Goal: Task Accomplishment & Management: Use online tool/utility

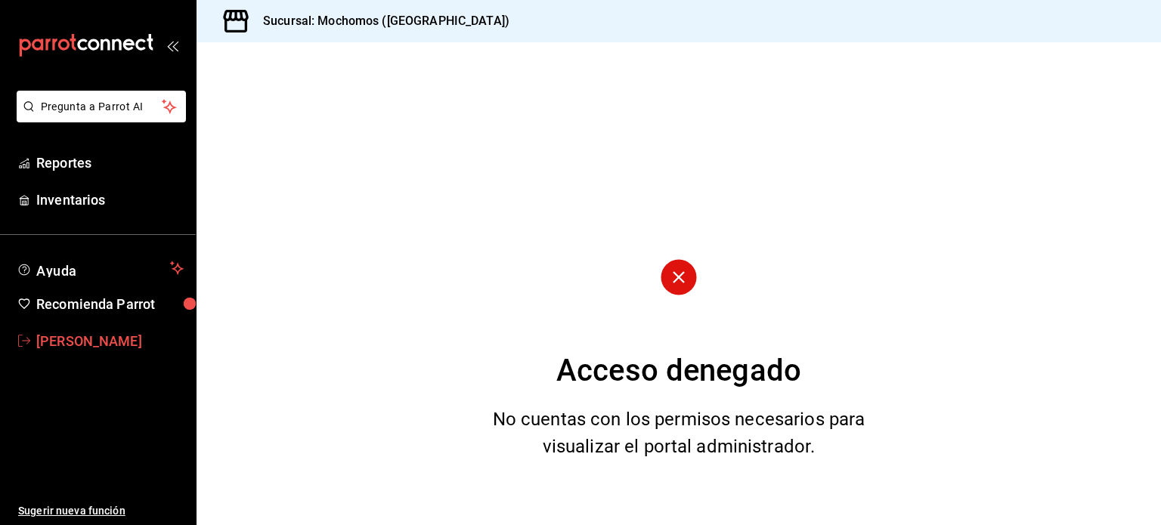
click at [70, 338] on span "[PERSON_NAME]" at bounding box center [109, 341] width 147 height 20
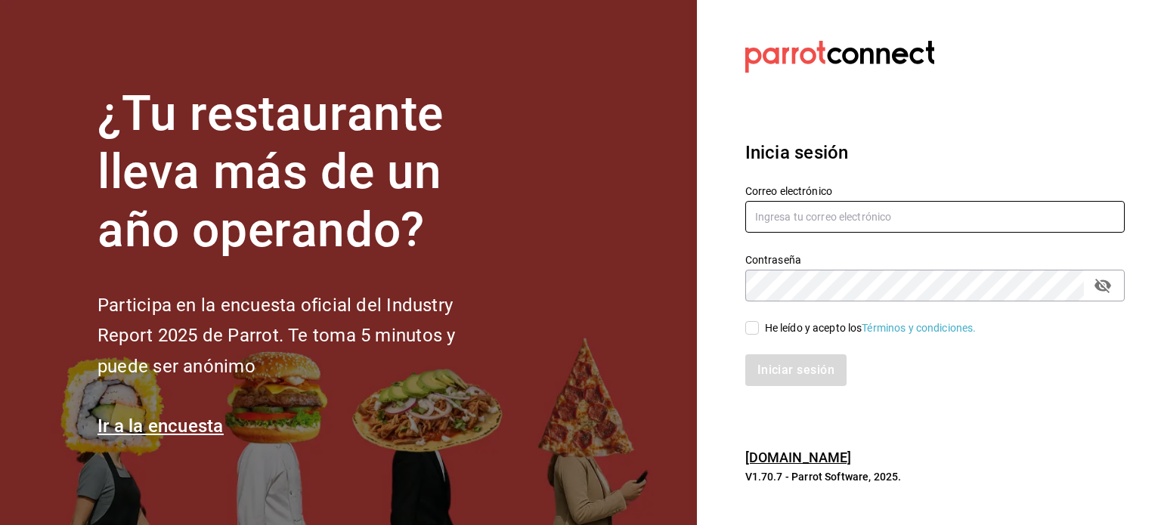
click at [783, 208] on input "text" at bounding box center [936, 217] width 380 height 32
type input "[PERSON_NAME][EMAIL_ADDRESS][PERSON_NAME][DOMAIN_NAME]"
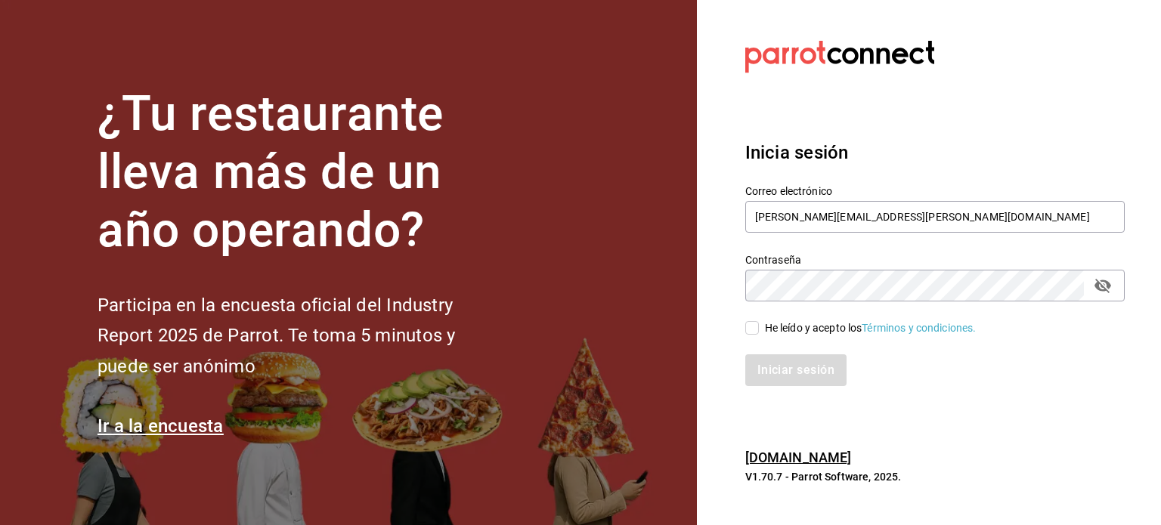
click at [750, 328] on input "He leído y acepto los Términos y condiciones." at bounding box center [753, 328] width 14 height 14
checkbox input "true"
click at [767, 376] on button "Iniciar sesión" at bounding box center [797, 371] width 103 height 32
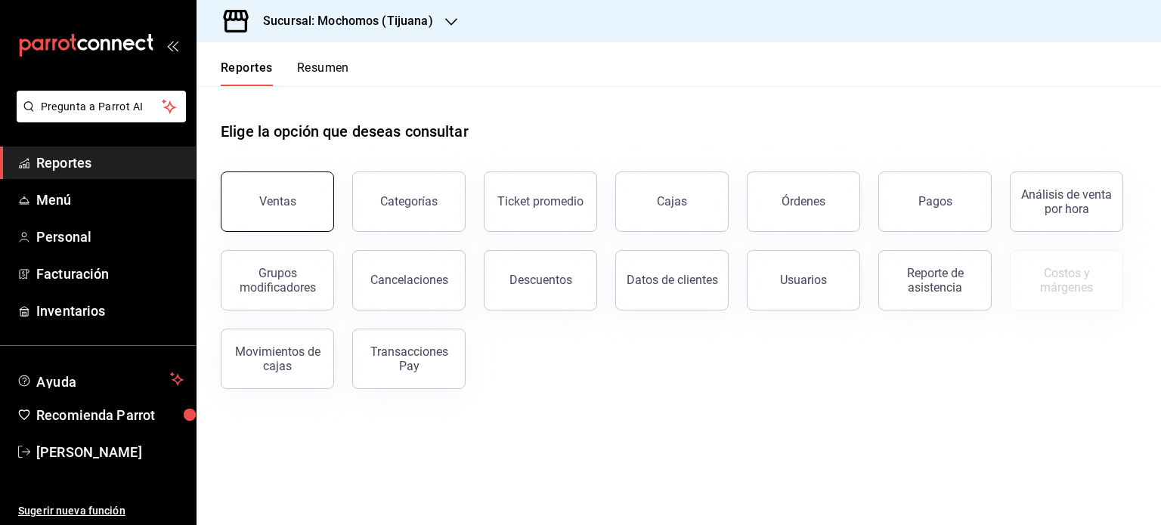
click at [268, 206] on div "Ventas" at bounding box center [277, 201] width 37 height 14
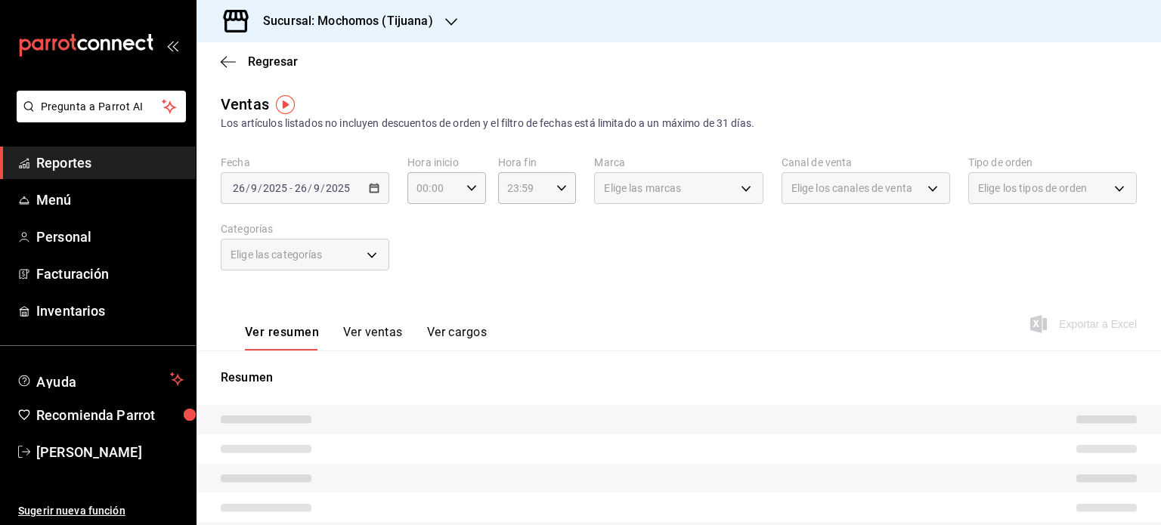
click at [372, 194] on div "2025-09-26 26 / 9 / 2025 - 2025-09-26 26 / 9 / 2025" at bounding box center [305, 188] width 169 height 32
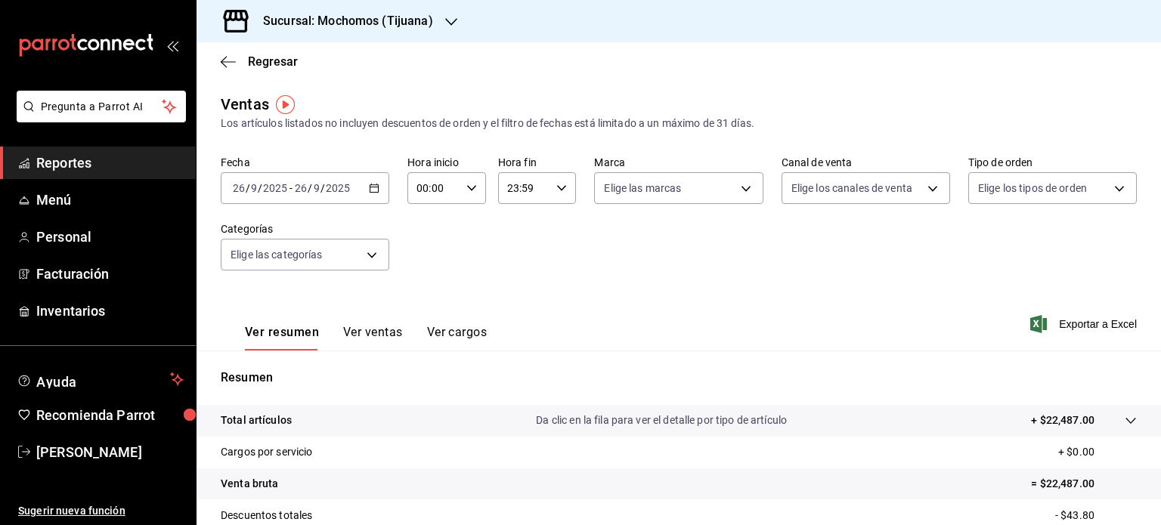
click at [373, 197] on div "2025-09-26 26 / 9 / 2025 - 2025-09-26 26 / 9 / 2025" at bounding box center [305, 188] width 169 height 32
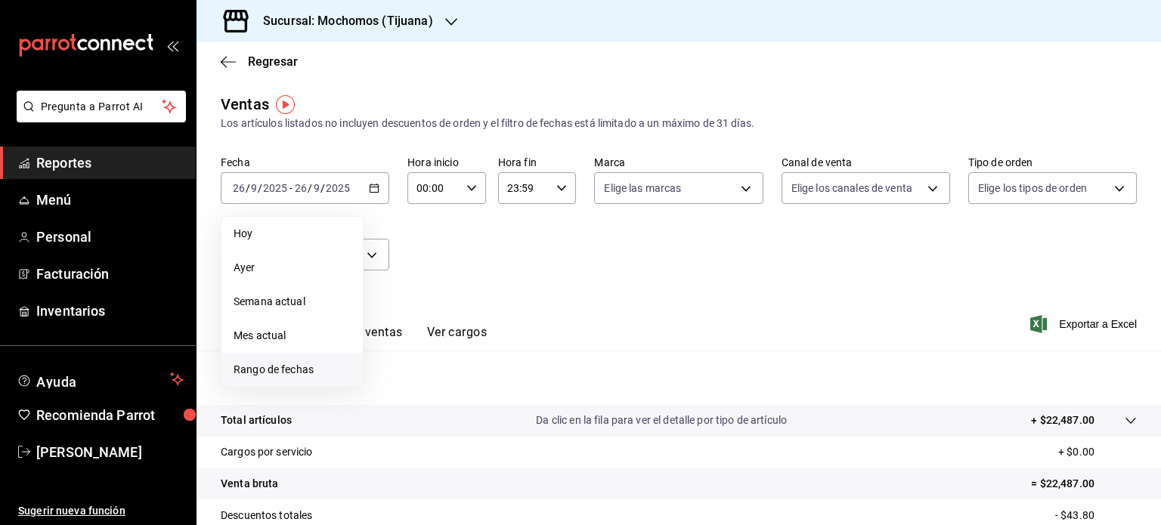
click at [263, 356] on li "Rango de fechas" at bounding box center [292, 370] width 141 height 34
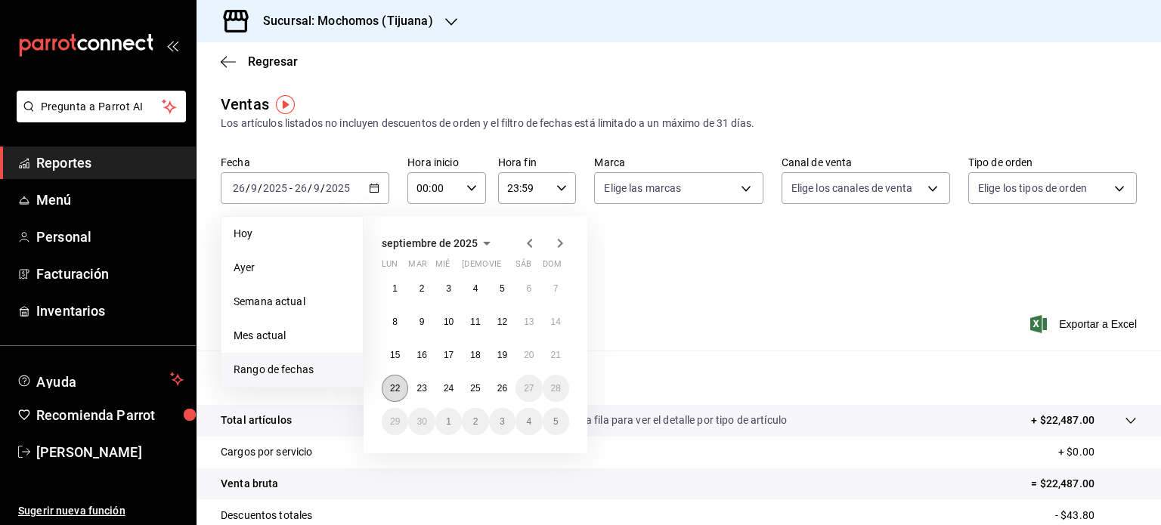
click at [393, 389] on abbr "22" at bounding box center [395, 388] width 10 height 11
click at [502, 389] on abbr "26" at bounding box center [503, 388] width 10 height 11
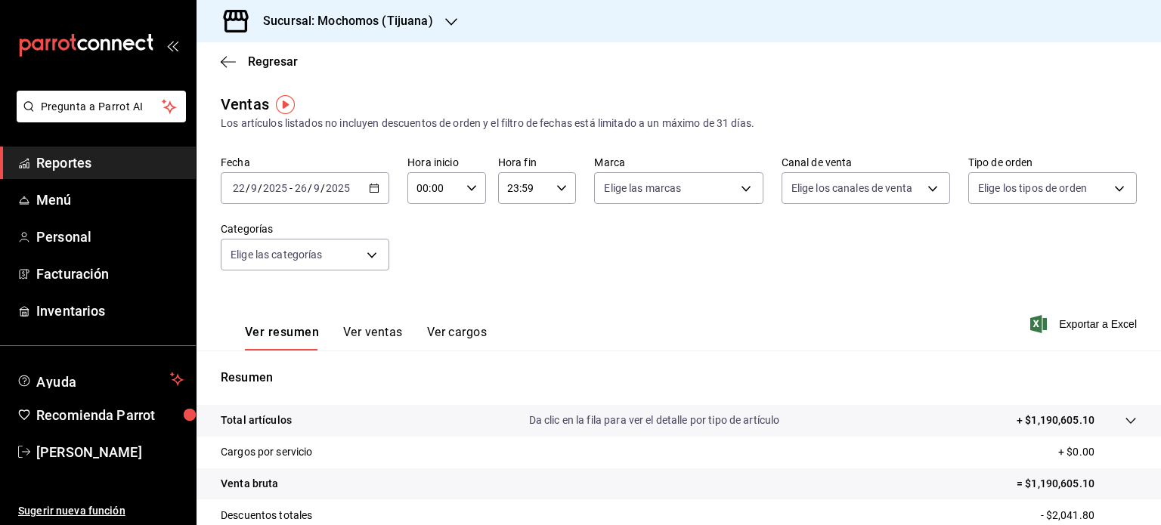
click at [467, 188] on \(Stroke\) "button" at bounding box center [471, 187] width 9 height 5
click at [434, 296] on button "05" at bounding box center [424, 288] width 33 height 30
type input "05:00"
click at [552, 194] on div at bounding box center [580, 262] width 1161 height 525
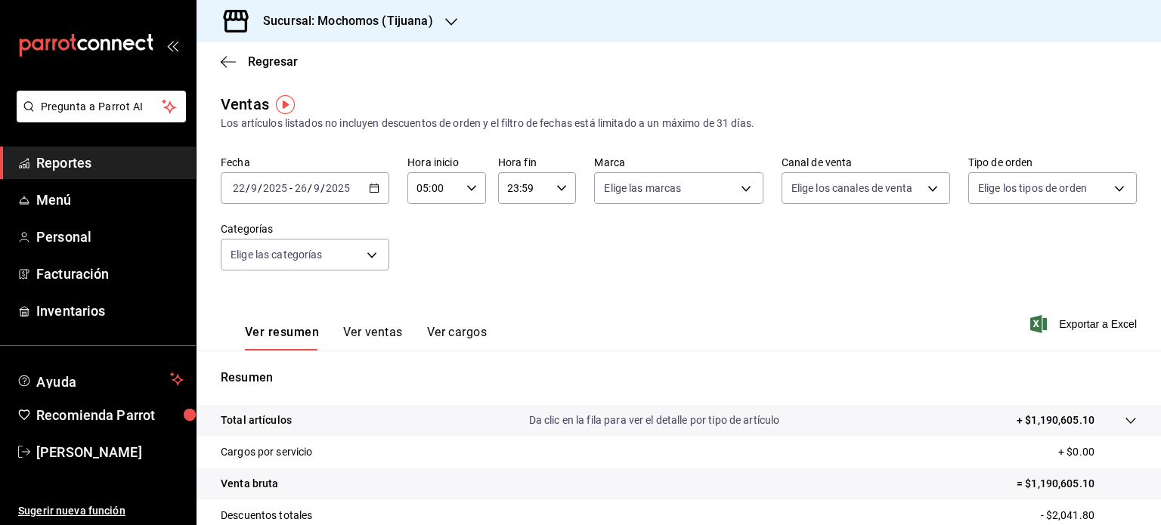
click at [557, 187] on \(Stroke\) "button" at bounding box center [561, 187] width 9 height 5
click at [519, 214] on button "00" at bounding box center [514, 227] width 33 height 30
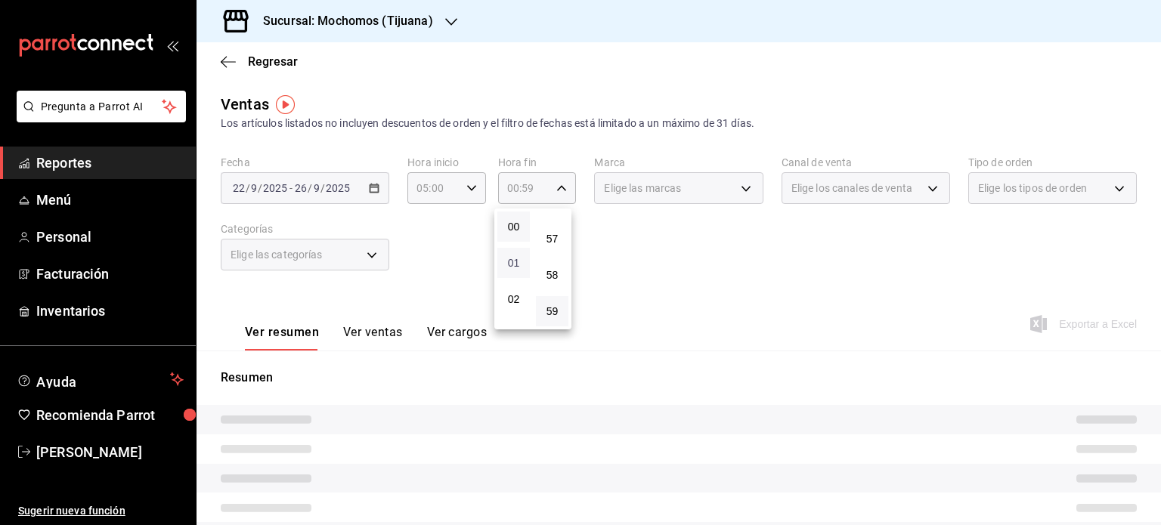
click at [519, 264] on span "01" at bounding box center [514, 263] width 14 height 12
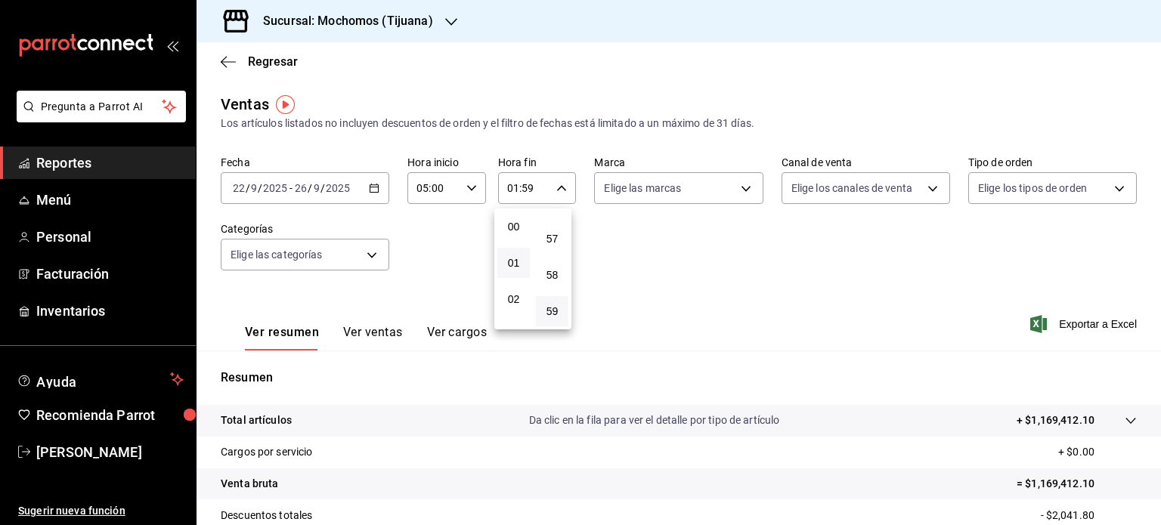
drag, startPoint x: 519, startPoint y: 264, endPoint x: 488, endPoint y: 271, distance: 32.5
click at [488, 271] on div at bounding box center [580, 262] width 1161 height 525
click at [557, 189] on \(Stroke\) "button" at bounding box center [561, 187] width 9 height 5
click at [512, 293] on span "05" at bounding box center [514, 287] width 14 height 12
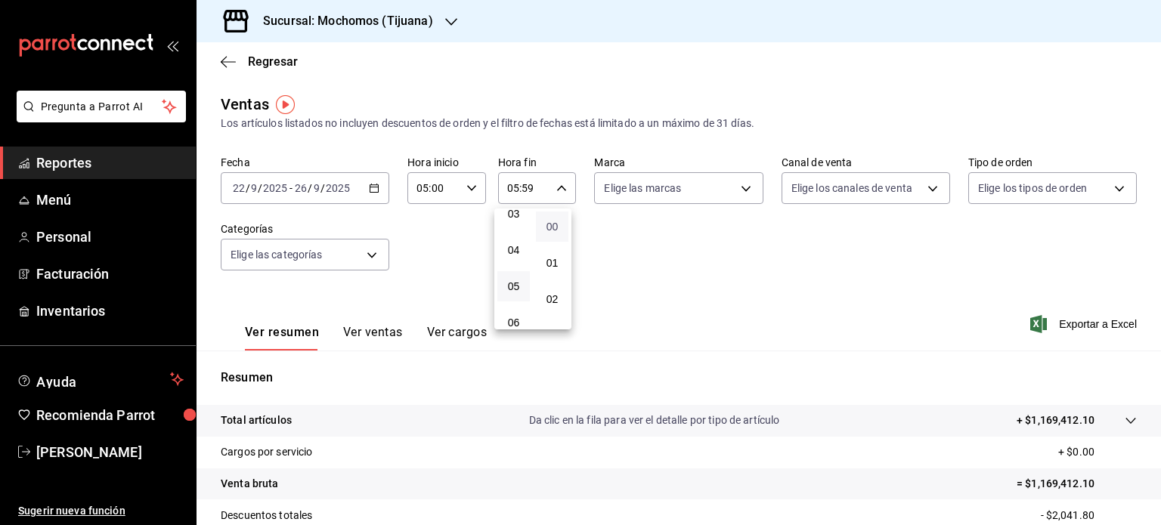
click at [553, 226] on span "00" at bounding box center [552, 227] width 14 height 12
type input "05:00"
click at [737, 186] on div at bounding box center [580, 262] width 1161 height 525
click at [737, 186] on body "Pregunta a Parrot AI Reportes Menú Personal Facturación Inventarios Ayuda Recom…" at bounding box center [580, 262] width 1161 height 525
click at [640, 237] on div "Ver todas" at bounding box center [639, 245] width 78 height 33
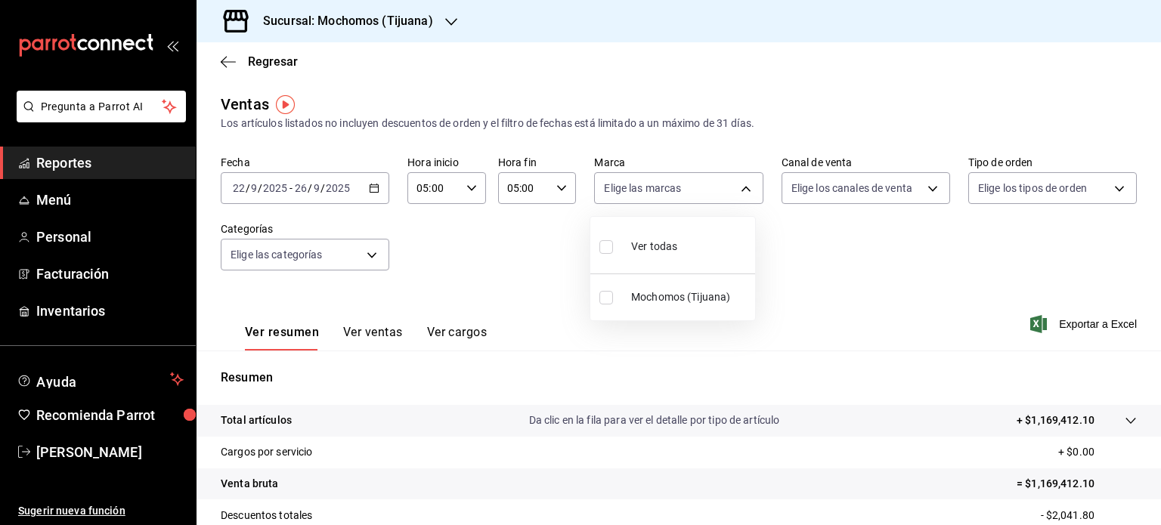
type input "c300ab0f-4e96-434a-ab79-9fec8b673c9f"
checkbox input "true"
click at [919, 190] on div at bounding box center [580, 262] width 1161 height 525
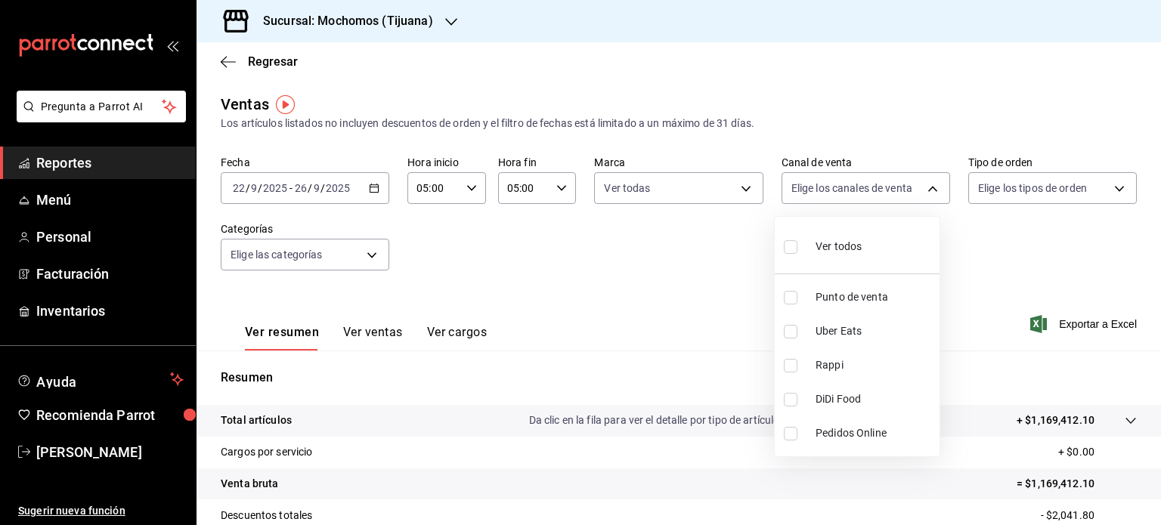
click at [919, 190] on body "Pregunta a Parrot AI Reportes Menú Personal Facturación Inventarios Ayuda Recom…" at bounding box center [580, 262] width 1161 height 525
click at [817, 253] on span "Ver todos" at bounding box center [839, 247] width 46 height 16
type input "PARROT,UBER_EATS,RAPPI,DIDI_FOOD,ONLINE"
checkbox input "true"
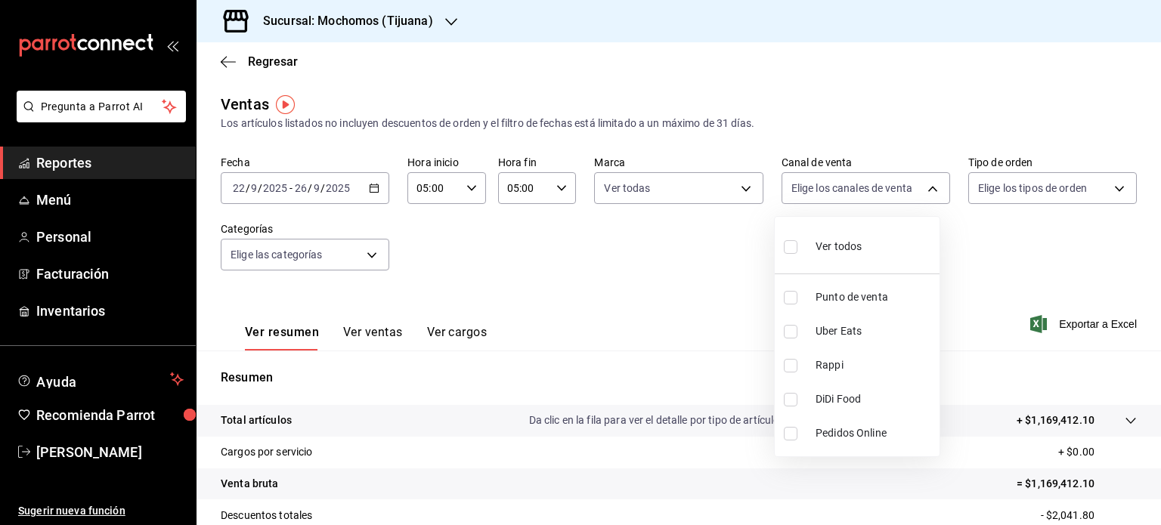
checkbox input "true"
click at [1089, 193] on div at bounding box center [580, 262] width 1161 height 525
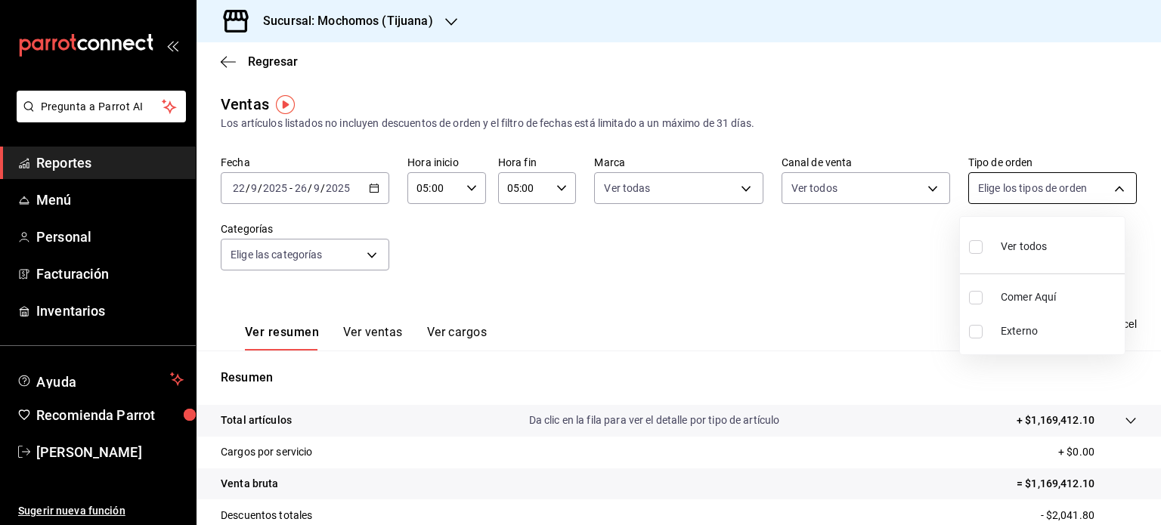
click at [1043, 187] on body "Pregunta a Parrot AI Reportes Menú Personal Facturación Inventarios Ayuda Recom…" at bounding box center [580, 262] width 1161 height 525
click at [1000, 231] on div "Ver todos" at bounding box center [1008, 245] width 78 height 33
type input "59fdec9d-7e45-44f1-b527-5416629fe4e9,EXTERNAL"
checkbox input "true"
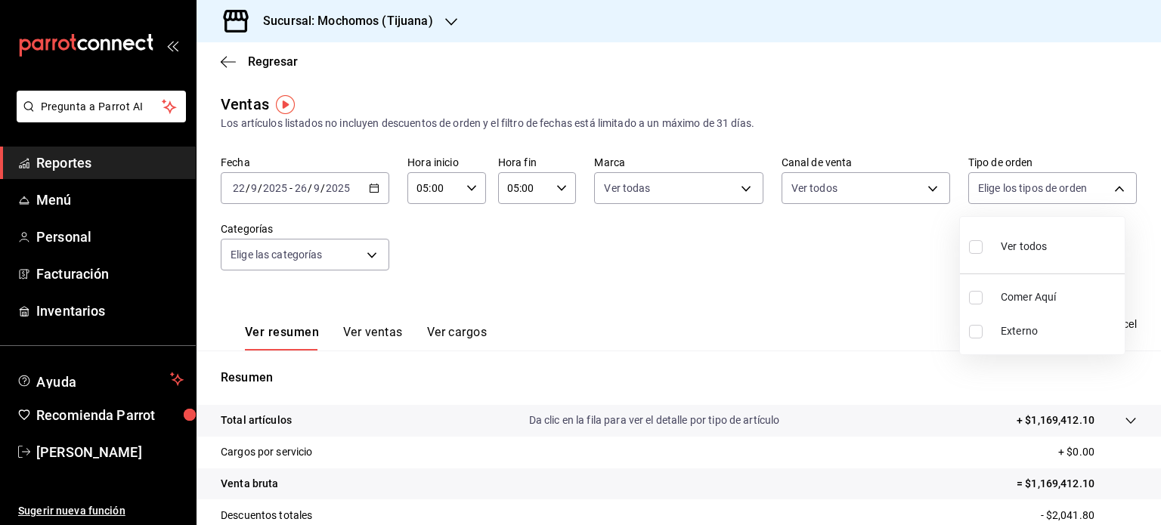
checkbox input "true"
click at [854, 311] on div at bounding box center [580, 262] width 1161 height 525
click at [1065, 318] on span "Exportar a Excel" at bounding box center [1086, 324] width 104 height 18
click at [372, 184] on \(Stroke\) "button" at bounding box center [374, 188] width 9 height 8
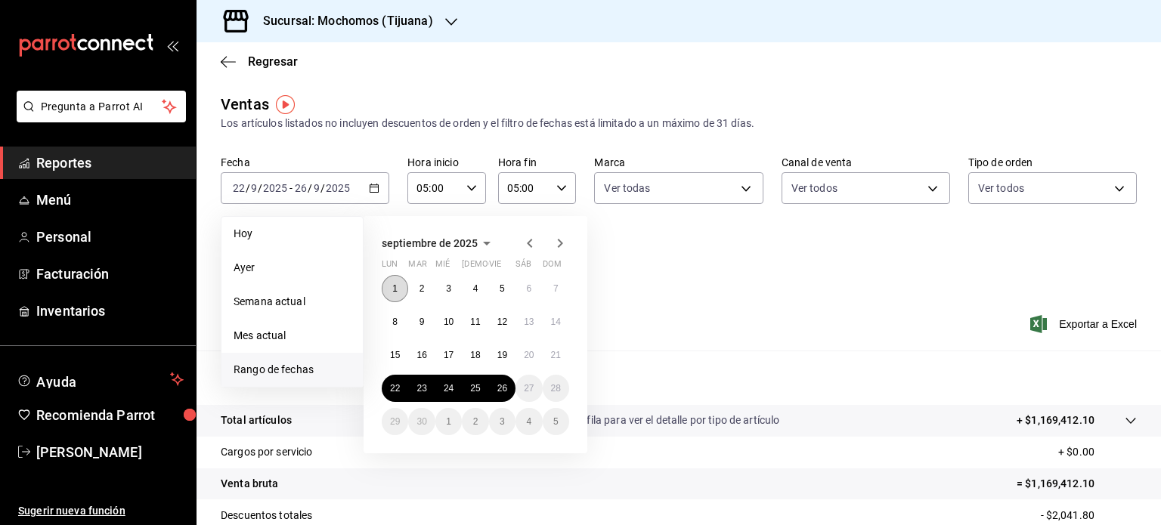
click at [401, 286] on button "1" at bounding box center [395, 288] width 26 height 27
click at [507, 386] on button "26" at bounding box center [502, 388] width 26 height 27
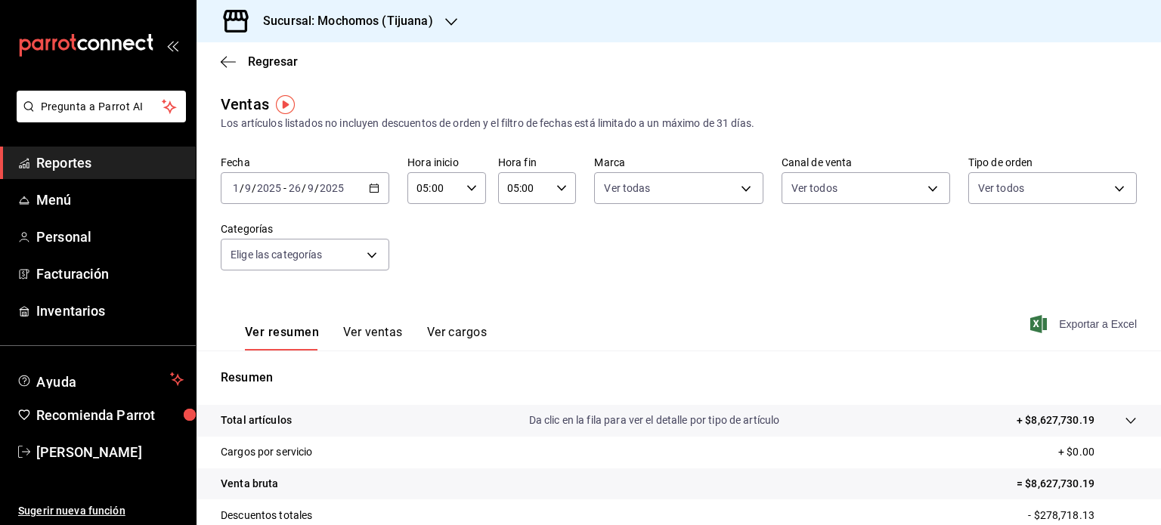
click at [1077, 323] on span "Exportar a Excel" at bounding box center [1086, 324] width 104 height 18
click at [373, 189] on icon "button" at bounding box center [374, 188] width 11 height 11
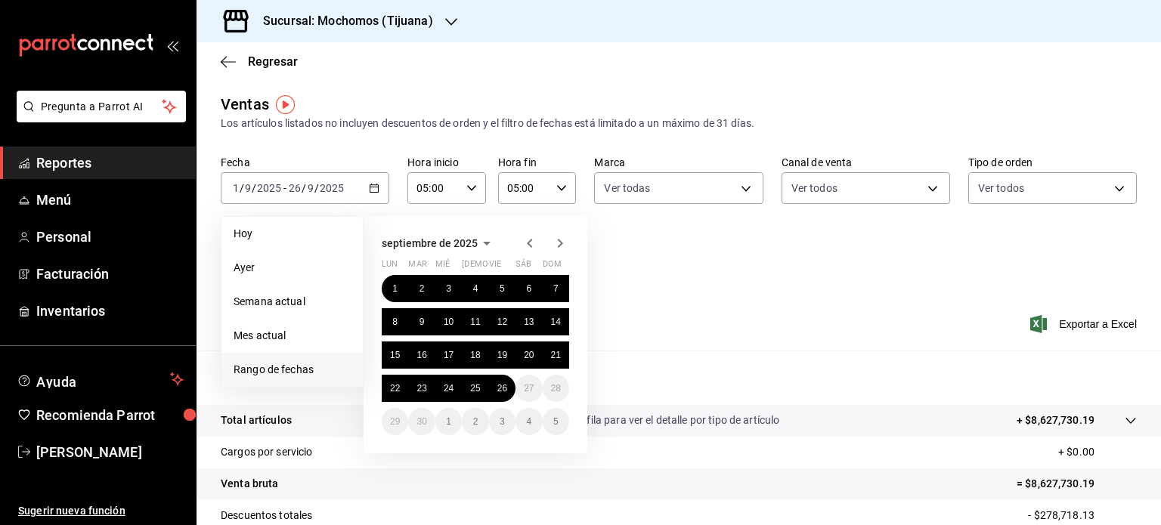
click at [531, 243] on icon "button" at bounding box center [530, 243] width 18 height 18
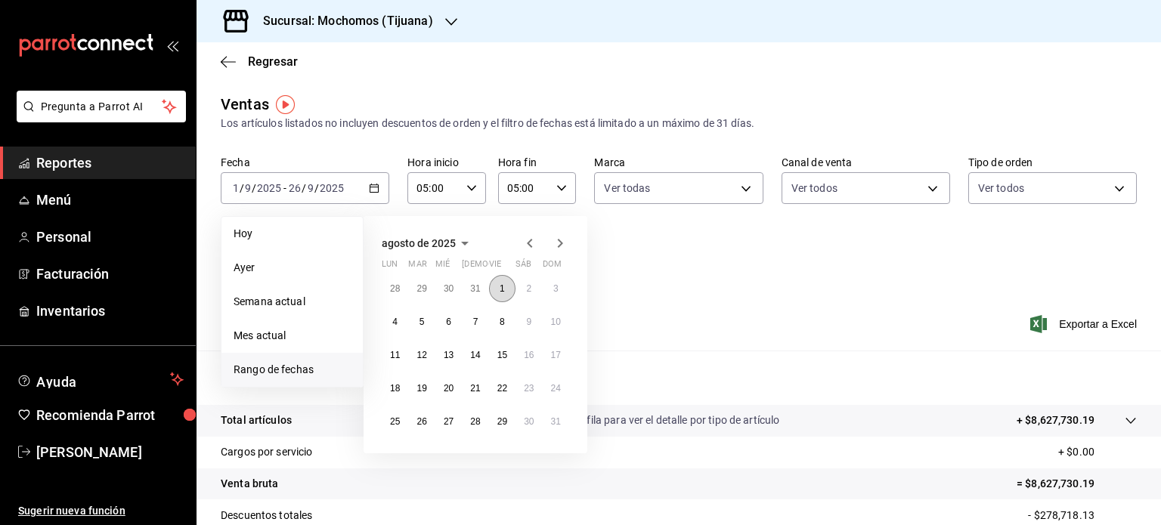
click at [500, 293] on abbr "1" at bounding box center [502, 289] width 5 height 11
click at [524, 418] on abbr "30" at bounding box center [529, 422] width 10 height 11
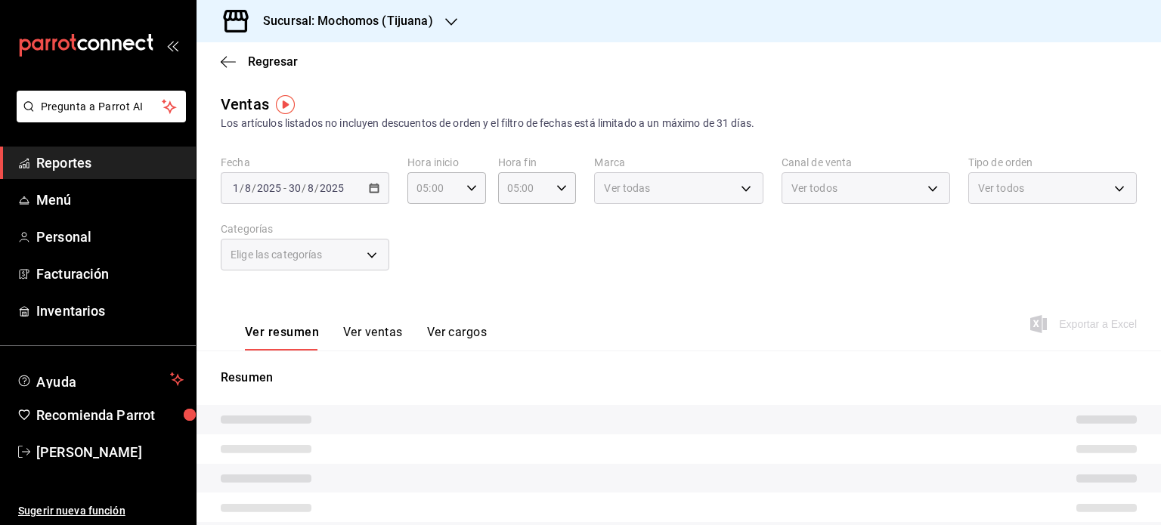
click at [420, 298] on div "Ver resumen Ver ventas Ver cargos Exportar a Excel" at bounding box center [679, 320] width 965 height 62
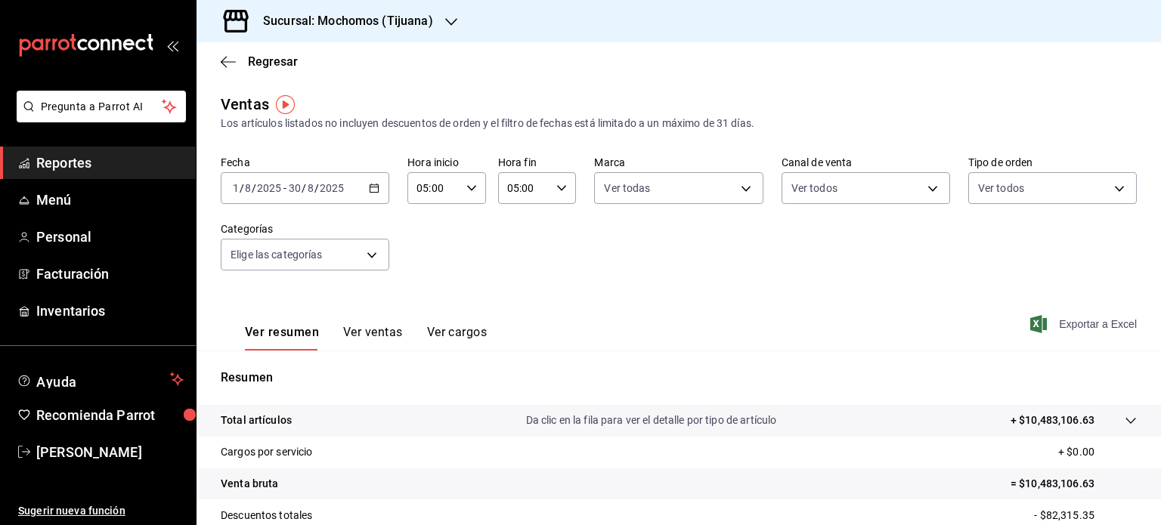
click at [1079, 328] on span "Exportar a Excel" at bounding box center [1086, 324] width 104 height 18
